Goal: Task Accomplishment & Management: Use online tool/utility

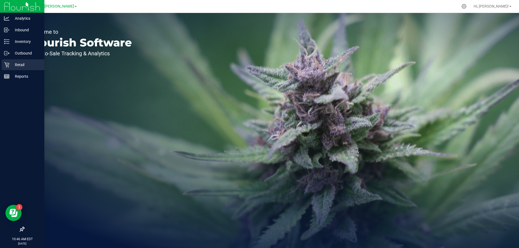
click at [8, 67] on icon at bounding box center [6, 64] width 5 height 5
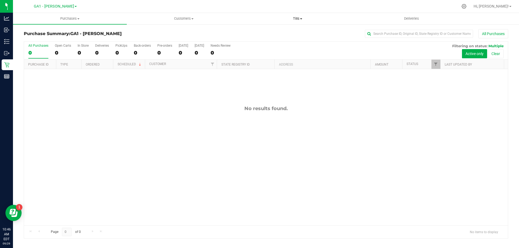
click at [304, 15] on uib-tab-heading "Tills Manage tills Reconcile e-payments" at bounding box center [297, 18] width 113 height 11
click at [259, 32] on span "Manage tills" at bounding box center [259, 32] width 36 height 5
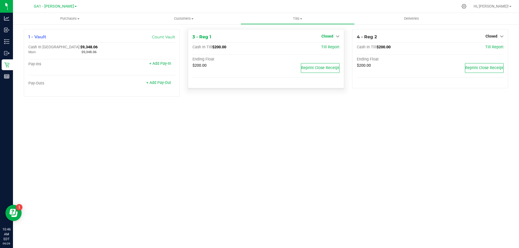
click at [337, 35] on icon at bounding box center [338, 36] width 4 height 4
click at [323, 48] on link "Open Till" at bounding box center [327, 47] width 14 height 4
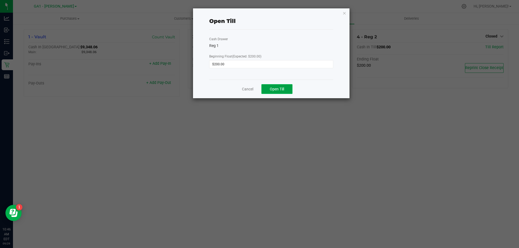
click at [281, 90] on span "Open Till" at bounding box center [277, 89] width 14 height 4
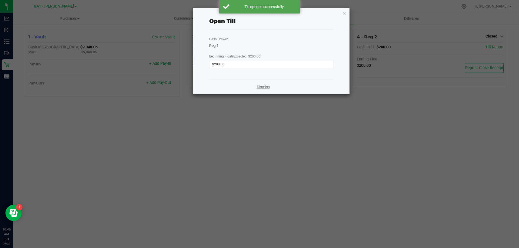
click at [263, 87] on link "Dismiss" at bounding box center [263, 87] width 13 height 6
